Goal: Task Accomplishment & Management: Use online tool/utility

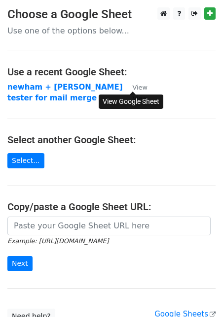
click at [139, 86] on small "View" at bounding box center [139, 87] width 15 height 7
click at [65, 89] on strong "newham + hackney" at bounding box center [64, 87] width 115 height 9
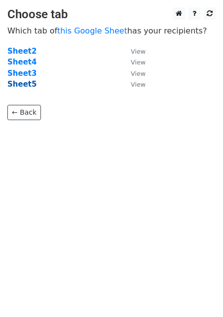
click at [29, 84] on strong "Sheet5" at bounding box center [21, 84] width 29 height 9
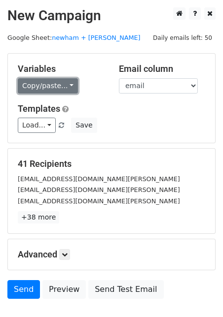
click at [65, 92] on link "Copy/paste..." at bounding box center [48, 85] width 60 height 15
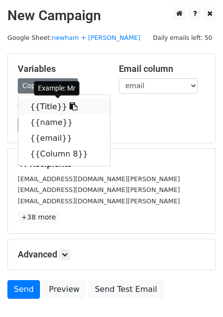
click at [69, 103] on icon at bounding box center [73, 106] width 8 height 8
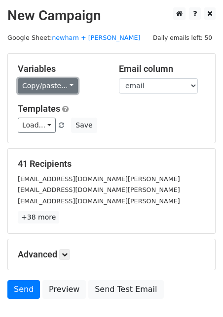
click at [56, 84] on link "Copy/paste..." at bounding box center [48, 85] width 60 height 15
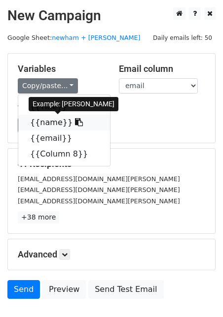
click at [75, 125] on icon at bounding box center [79, 122] width 8 height 8
